Goal: Transaction & Acquisition: Purchase product/service

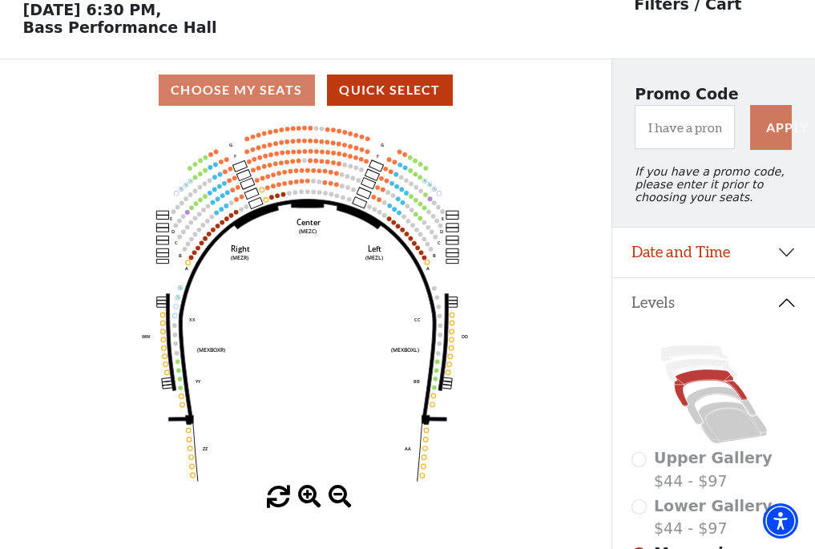
scroll to position [75, 0]
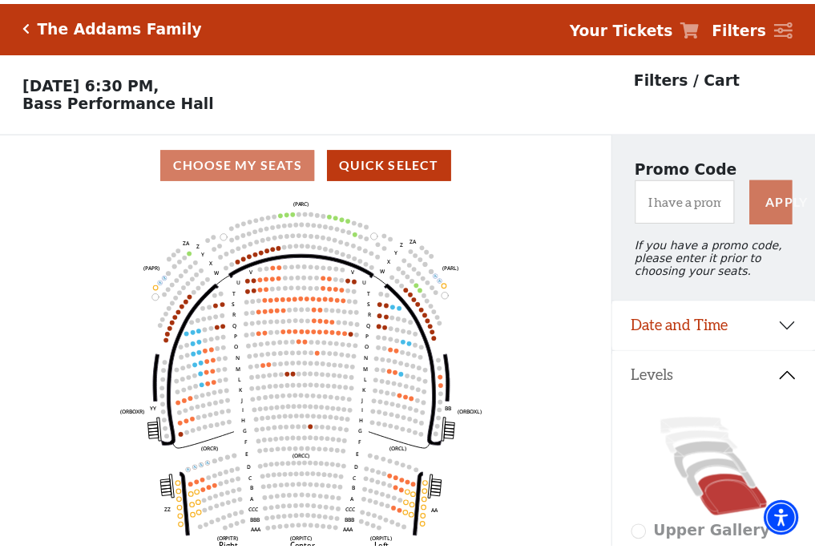
scroll to position [75, 0]
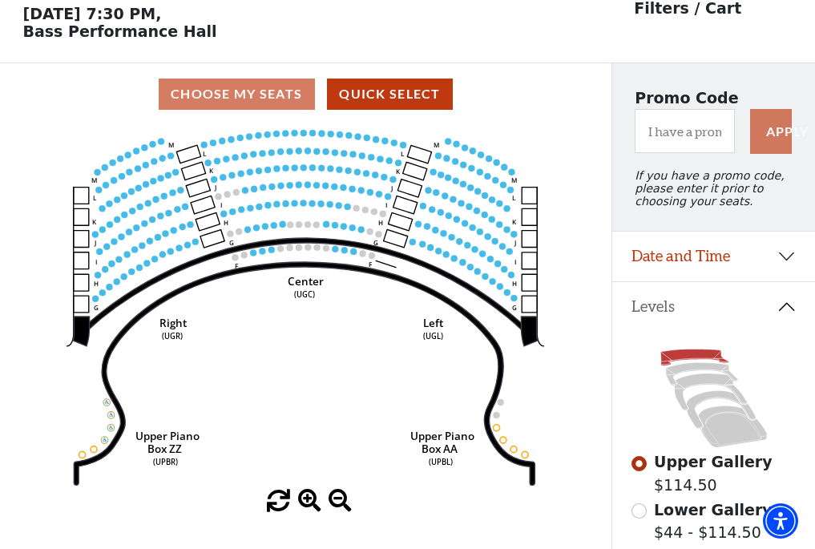
scroll to position [75, 0]
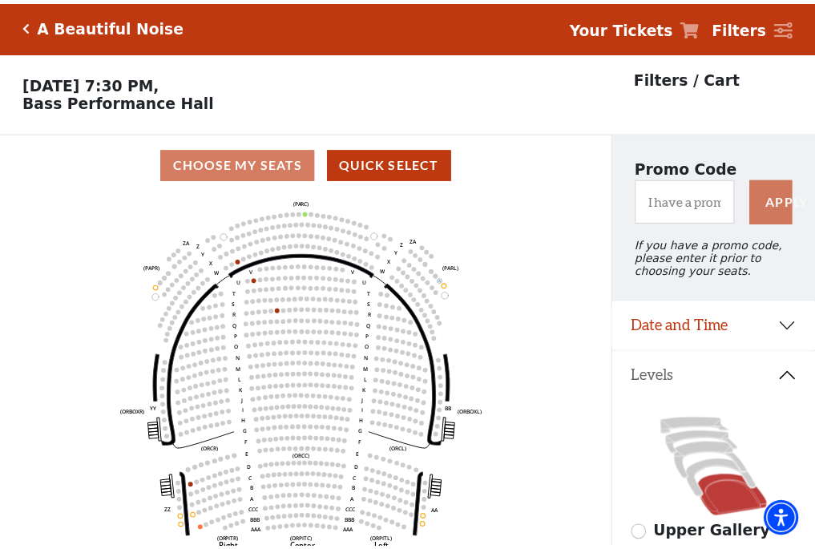
scroll to position [75, 0]
